Goal: Task Accomplishment & Management: Complete application form

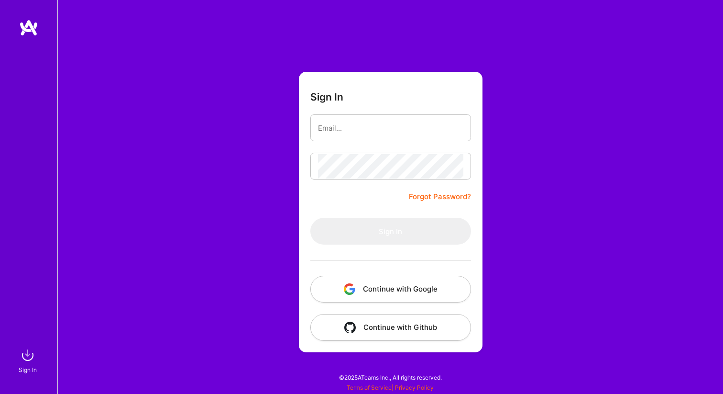
type input "[EMAIL_ADDRESS][DOMAIN_NAME]"
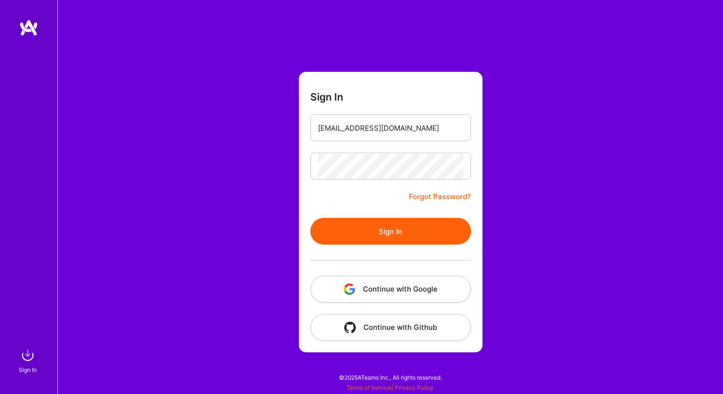
click at [390, 239] on button "Sign In" at bounding box center [390, 231] width 161 height 27
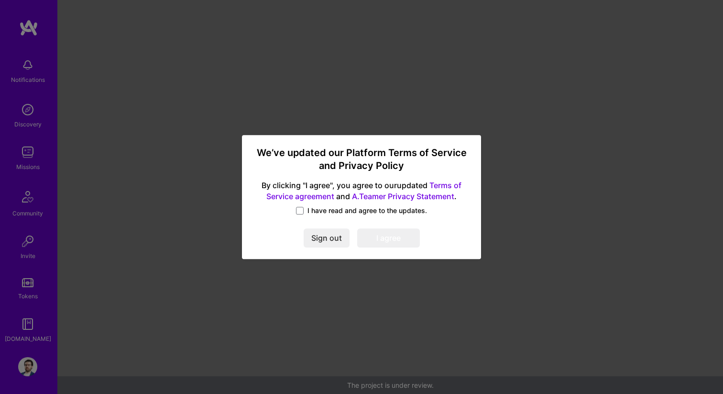
click at [326, 212] on span "I have read and agree to the updates." at bounding box center [367, 211] width 120 height 10
click at [0, 0] on input "I have read and agree to the updates." at bounding box center [0, 0] width 0 height 0
click at [385, 236] on button "I agree" at bounding box center [388, 238] width 63 height 19
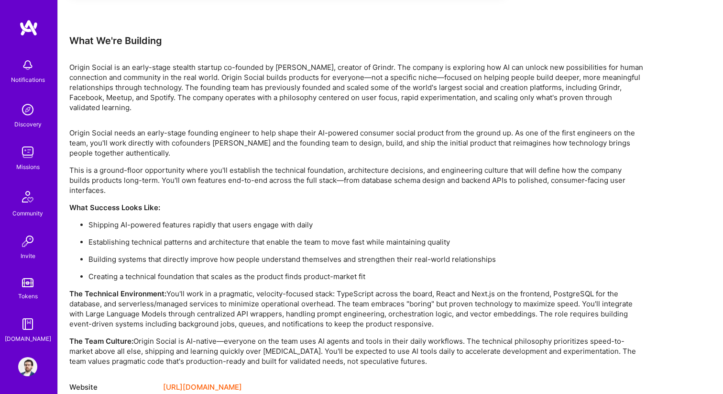
scroll to position [603, 0]
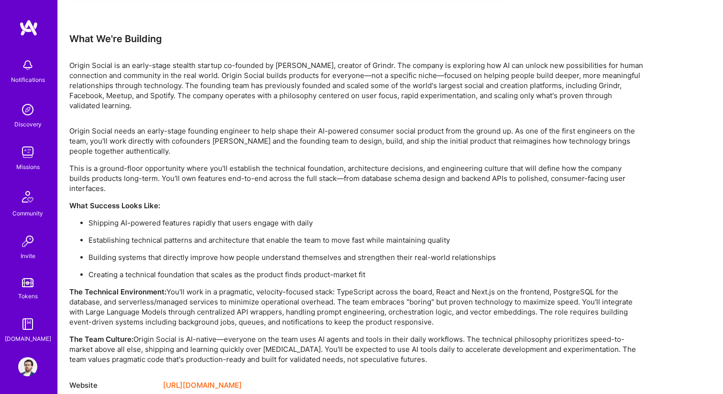
click at [242, 379] on link "[URL][DOMAIN_NAME]" at bounding box center [202, 384] width 79 height 11
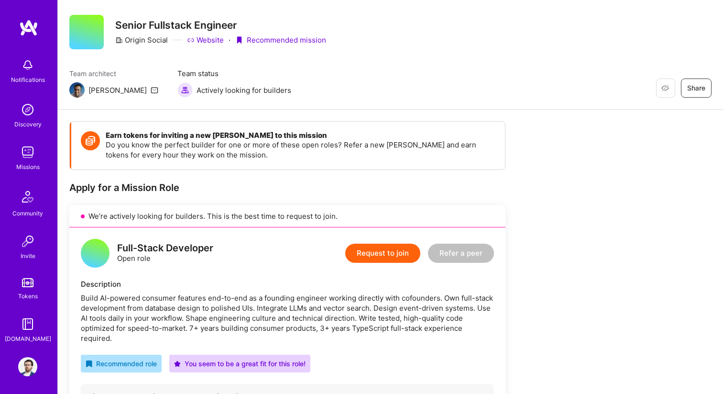
scroll to position [28, 0]
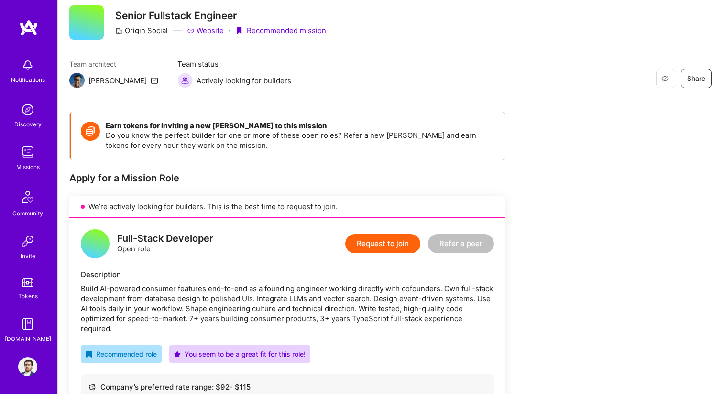
click at [378, 242] on button "Request to join" at bounding box center [382, 243] width 75 height 19
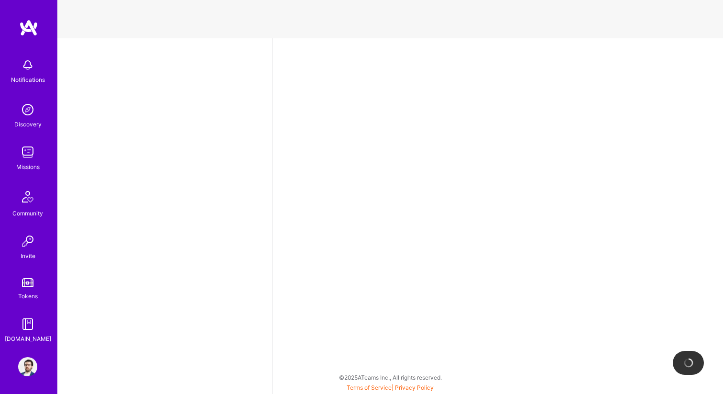
select select "BA"
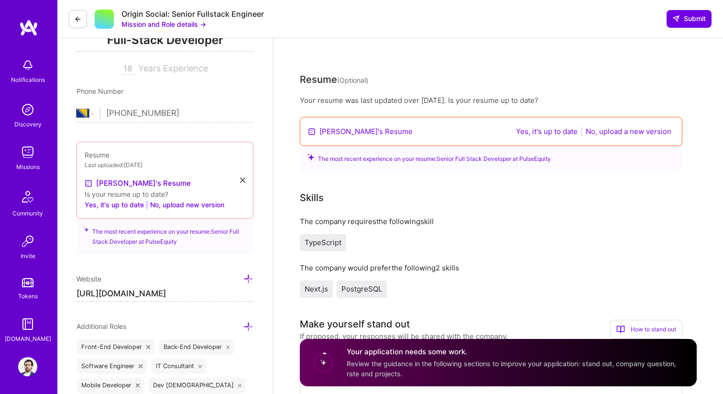
scroll to position [155, 0]
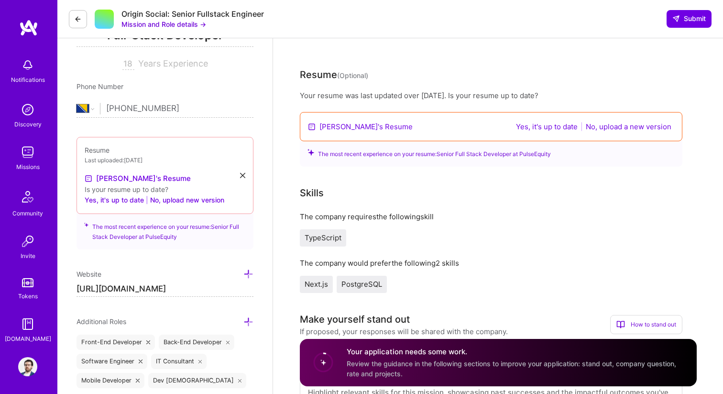
click at [633, 132] on div "[PERSON_NAME]'s Resume Yes, it's up to date | No, upload a new version" at bounding box center [491, 126] width 383 height 29
click at [633, 130] on button "No, upload a new version" at bounding box center [628, 126] width 91 height 11
click at [362, 127] on link "[PERSON_NAME]'s Resume" at bounding box center [365, 126] width 93 height 10
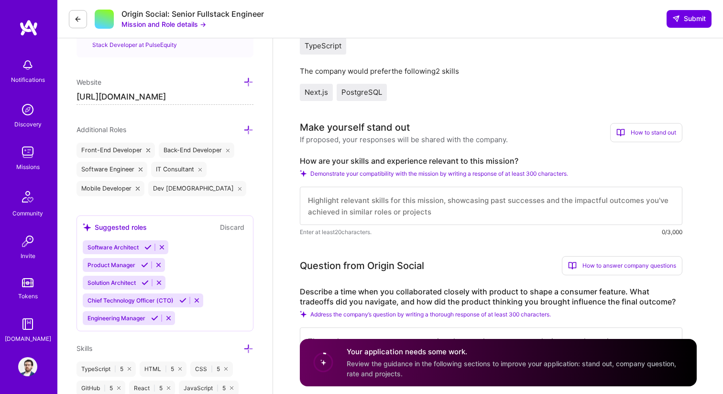
scroll to position [347, 0]
click at [436, 200] on textarea at bounding box center [491, 205] width 383 height 38
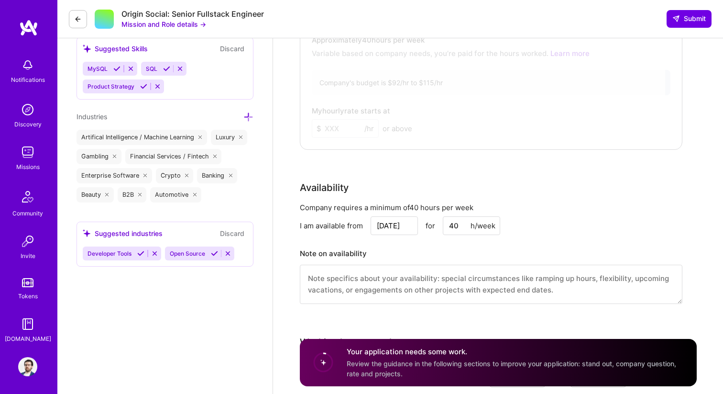
scroll to position [829, 0]
